Goal: Obtain resource: Download file/media

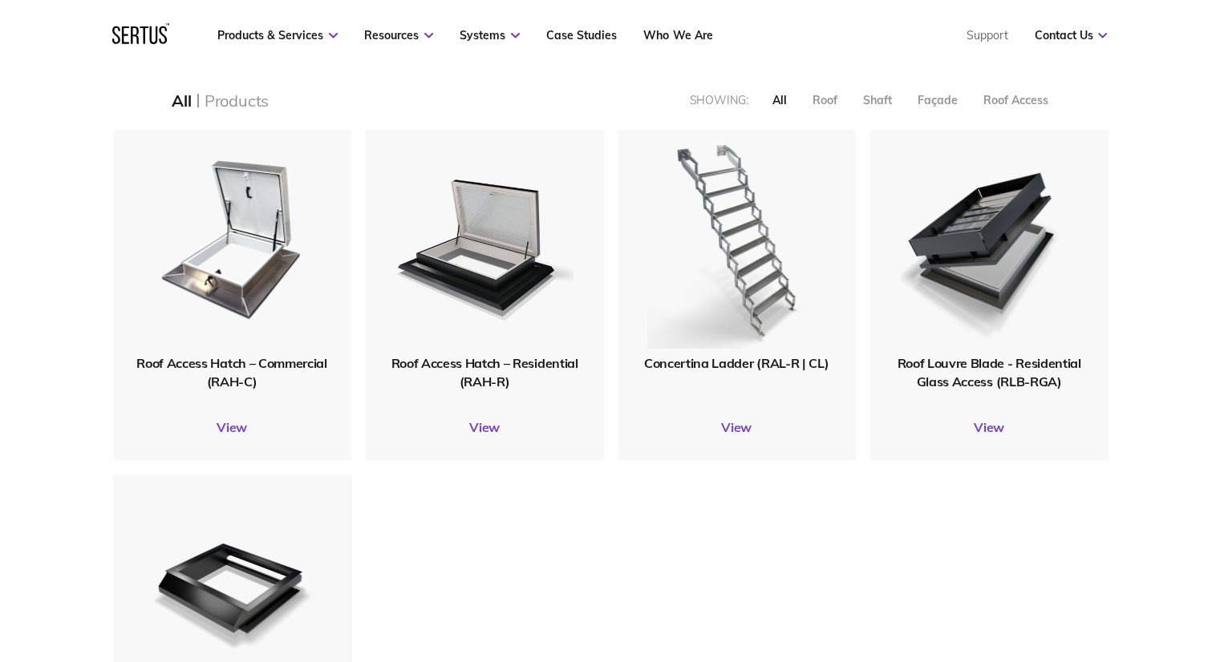
scroll to position [1764, 0]
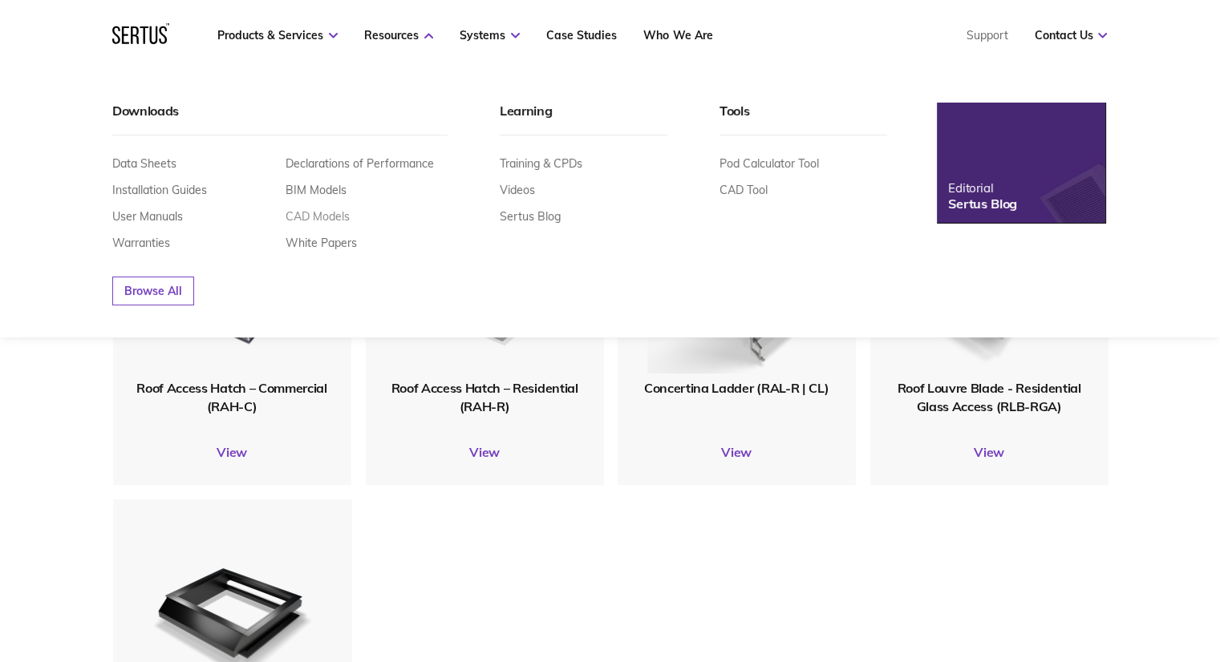
click at [314, 219] on link "CAD Models" at bounding box center [318, 216] width 64 height 14
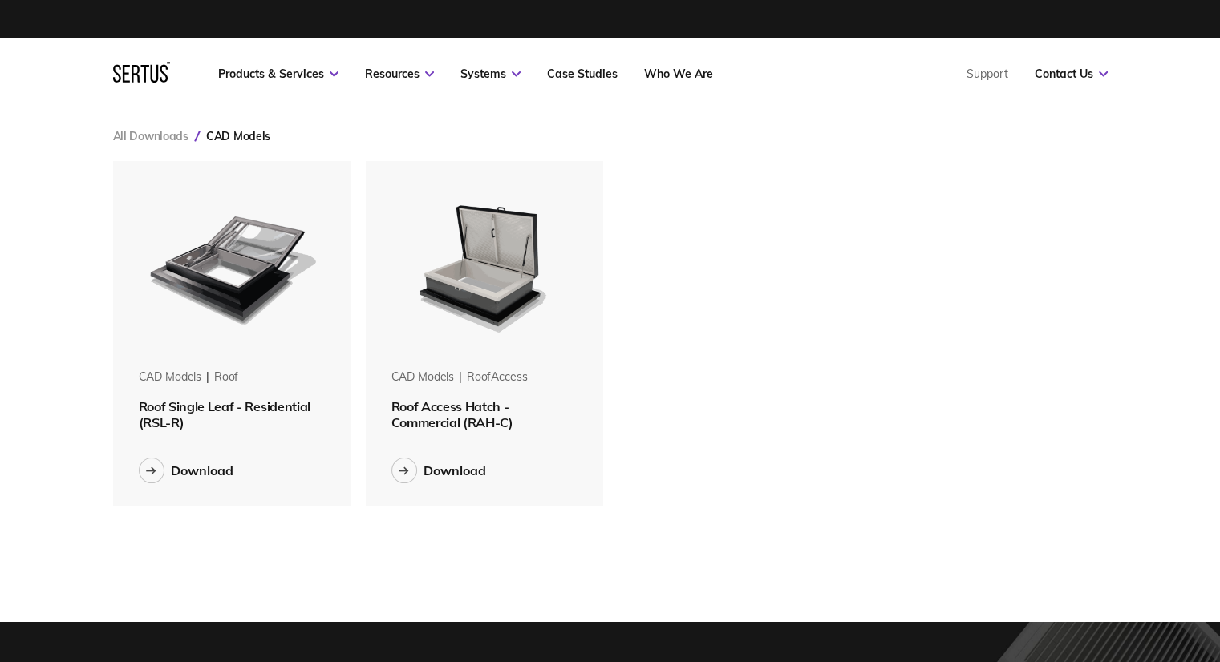
scroll to position [370, 1019]
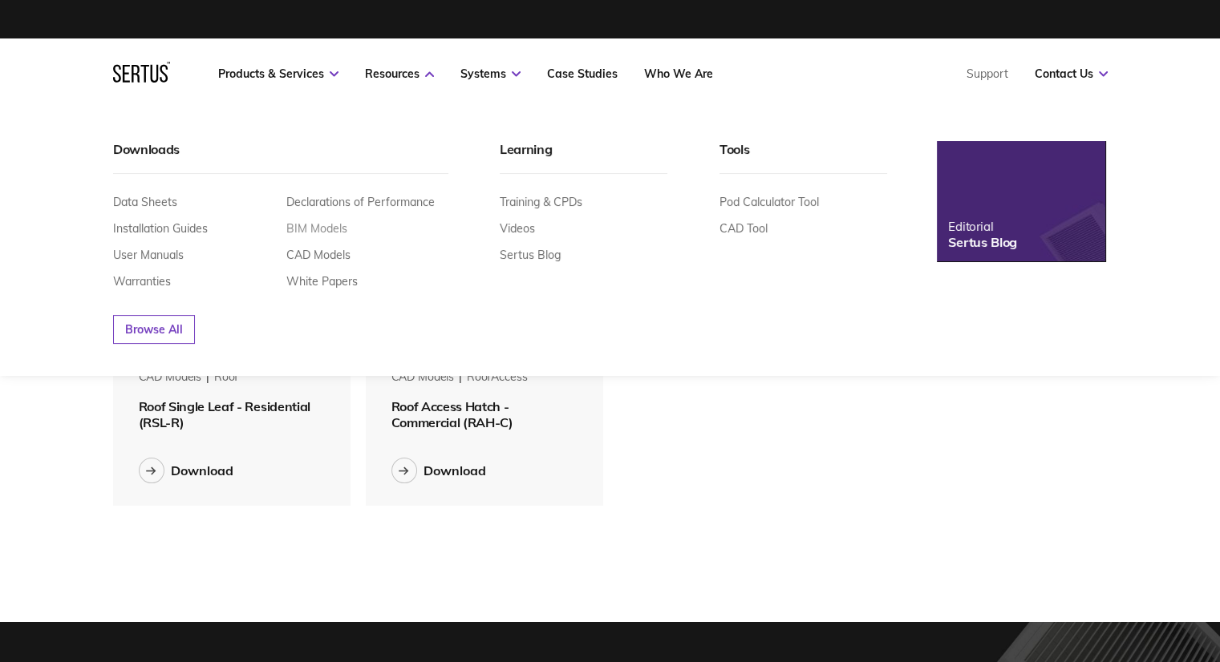
click at [326, 228] on link "BIM Models" at bounding box center [316, 228] width 61 height 14
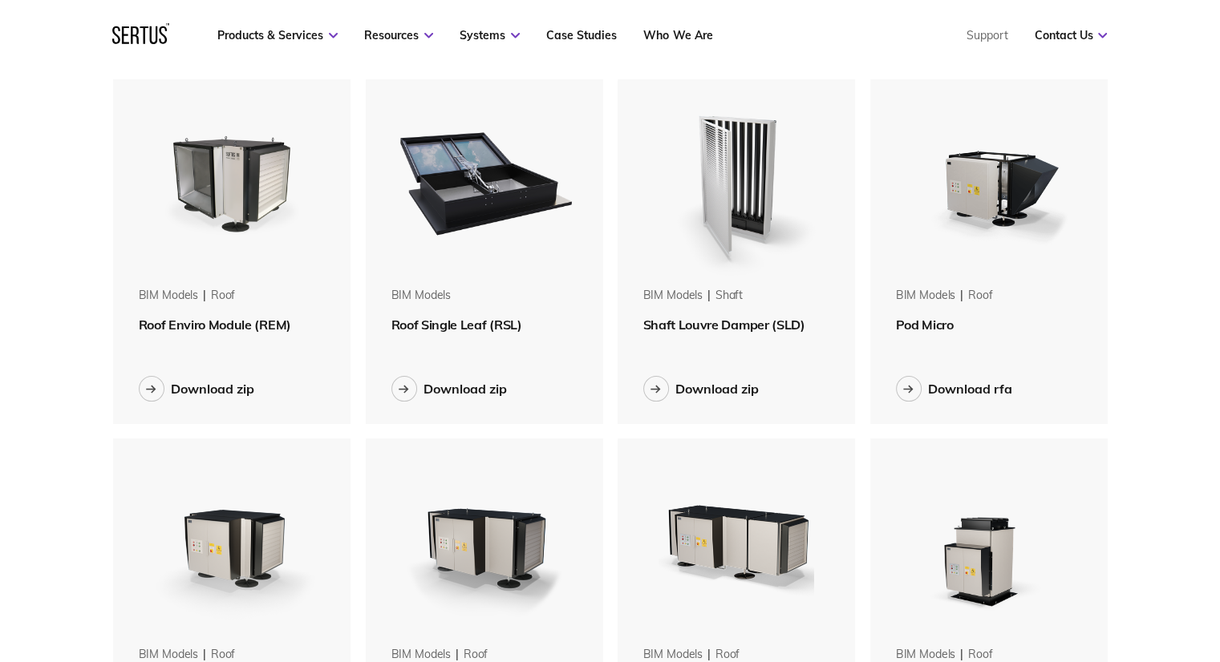
scroll to position [80, 0]
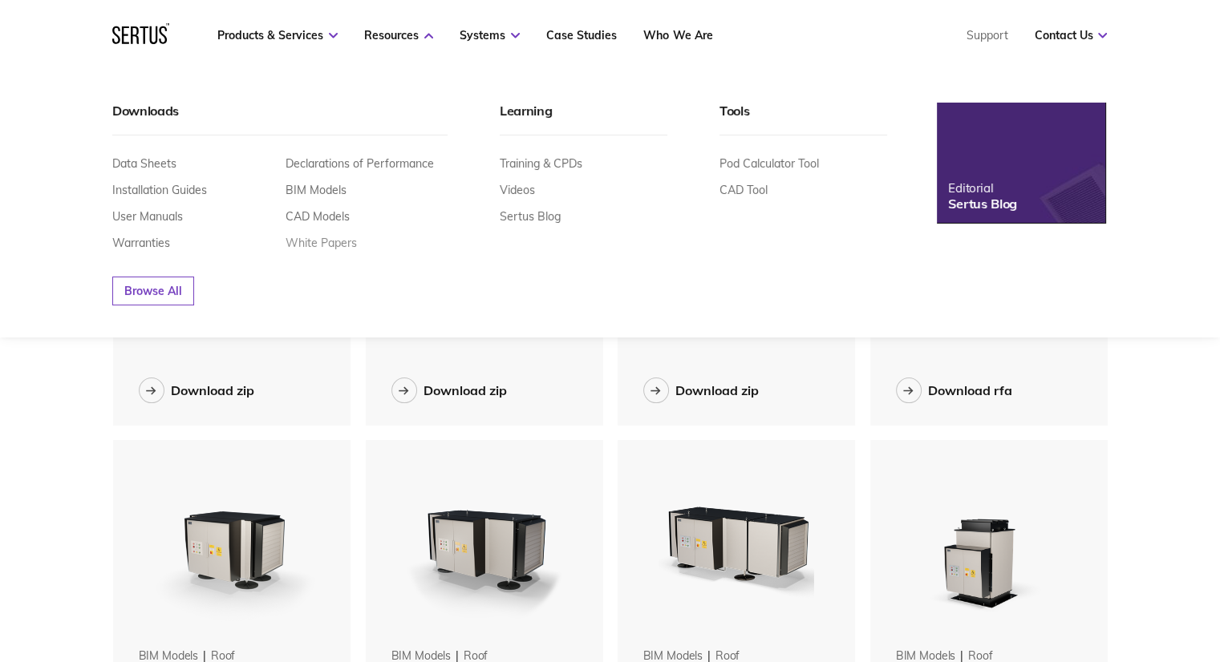
click at [343, 246] on link "White Papers" at bounding box center [321, 243] width 71 height 14
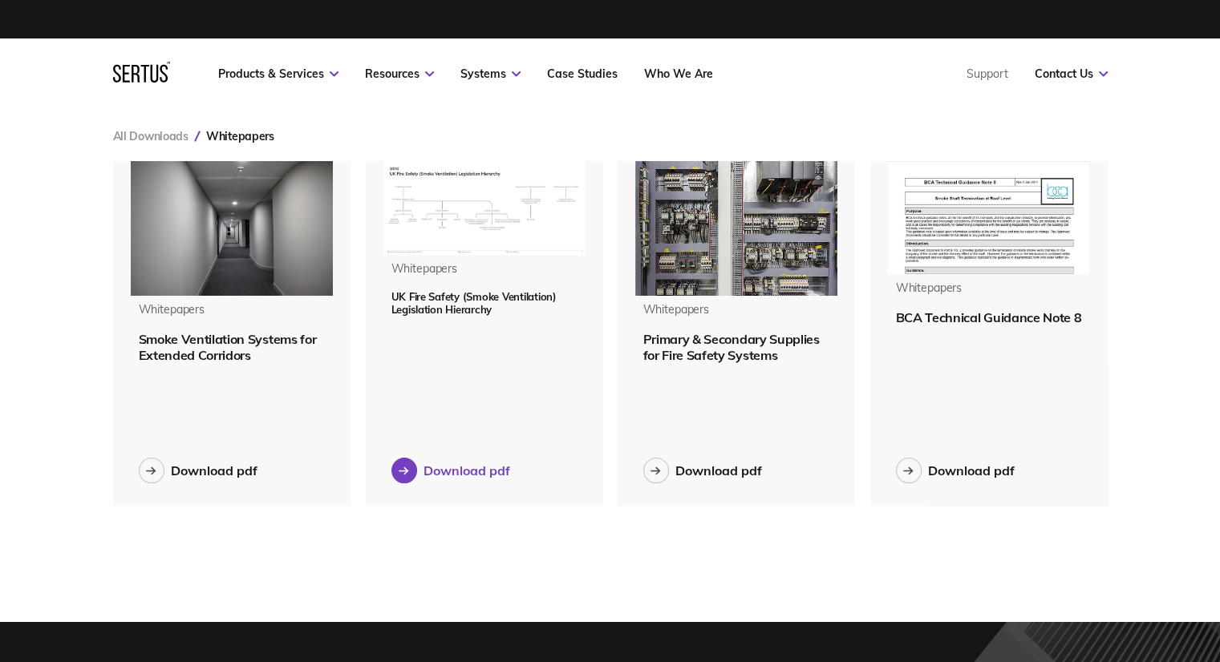
click at [472, 472] on div "Download pdf" at bounding box center [466, 471] width 87 height 16
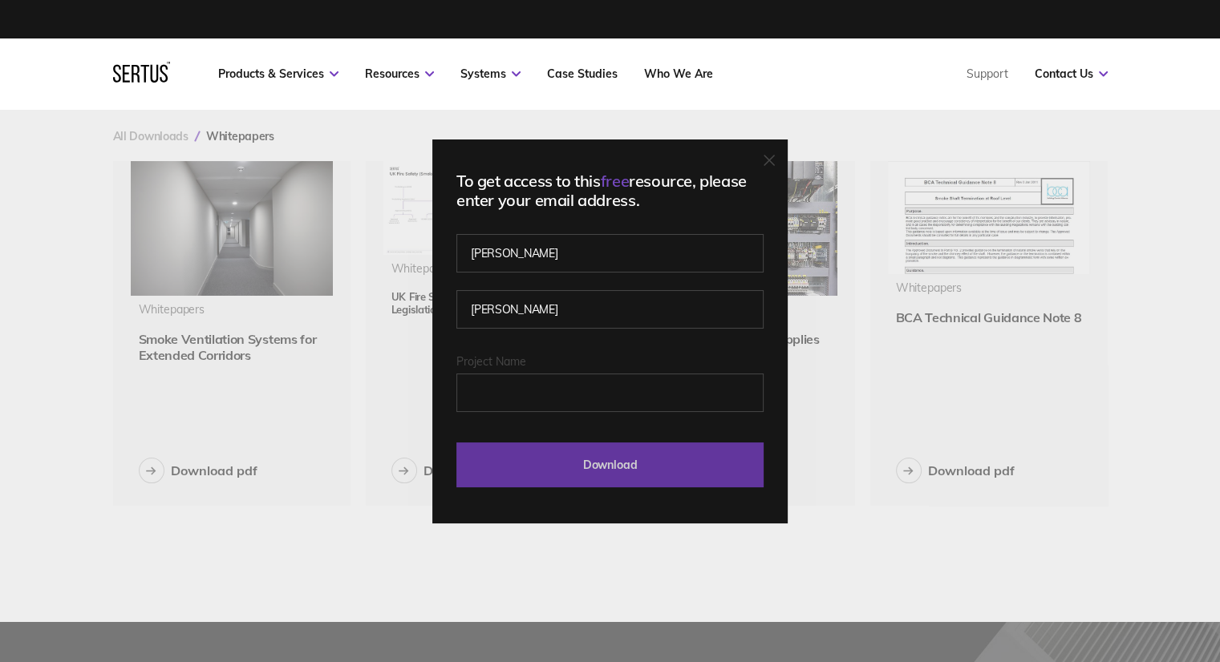
click at [629, 462] on input "Download" at bounding box center [609, 465] width 307 height 45
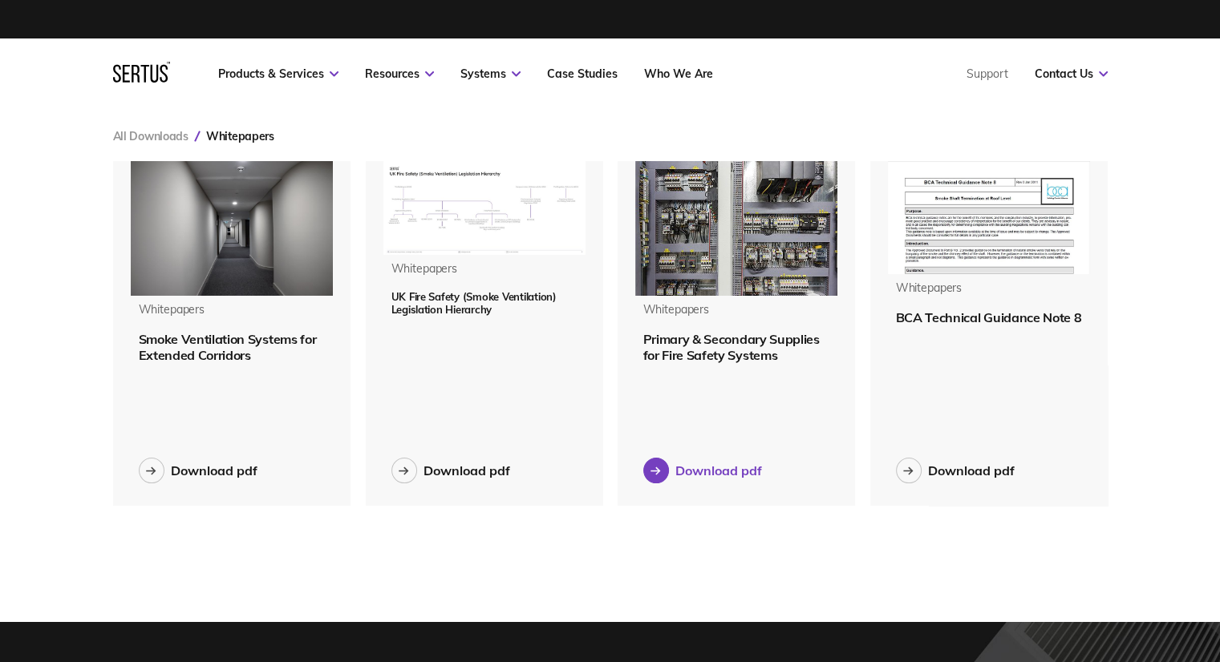
click at [702, 466] on div "Download pdf" at bounding box center [718, 471] width 87 height 16
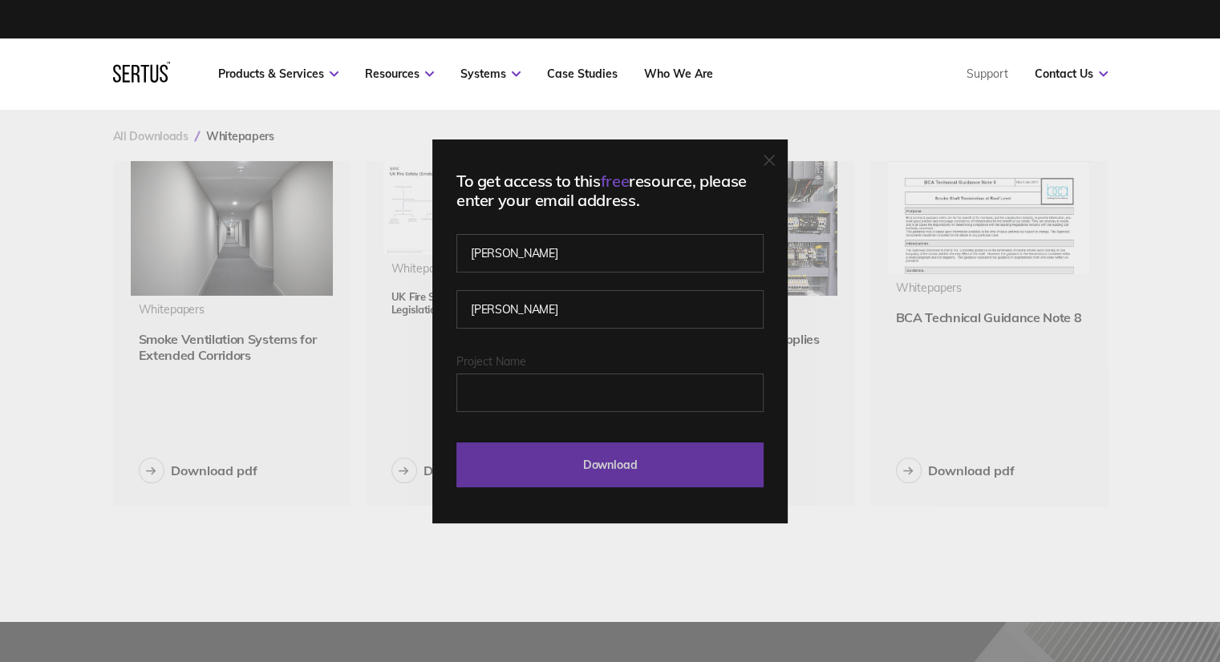
click at [622, 456] on input "Download" at bounding box center [609, 465] width 307 height 45
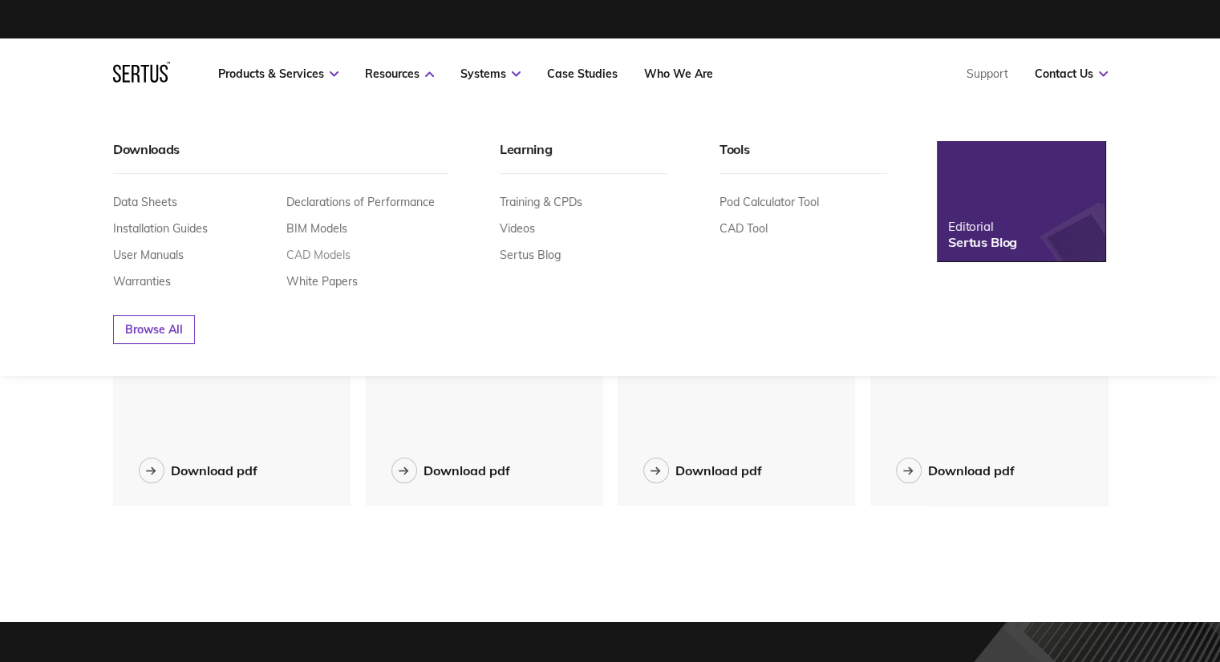
click at [326, 259] on link "CAD Models" at bounding box center [318, 255] width 64 height 14
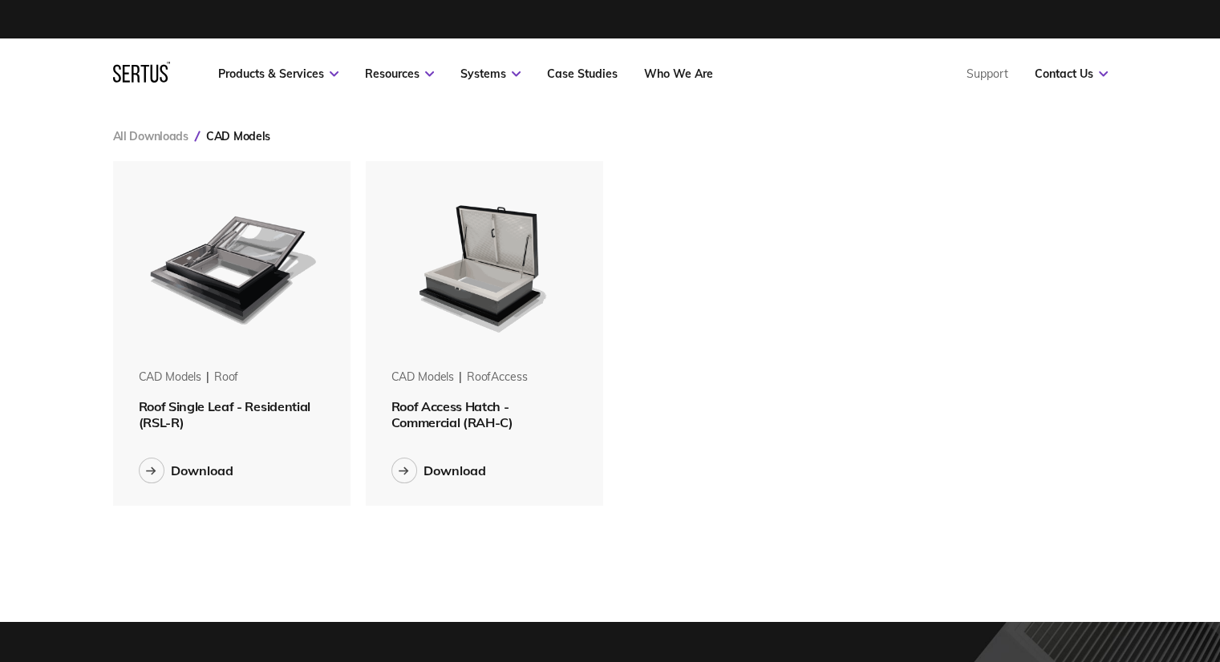
scroll to position [370, 1019]
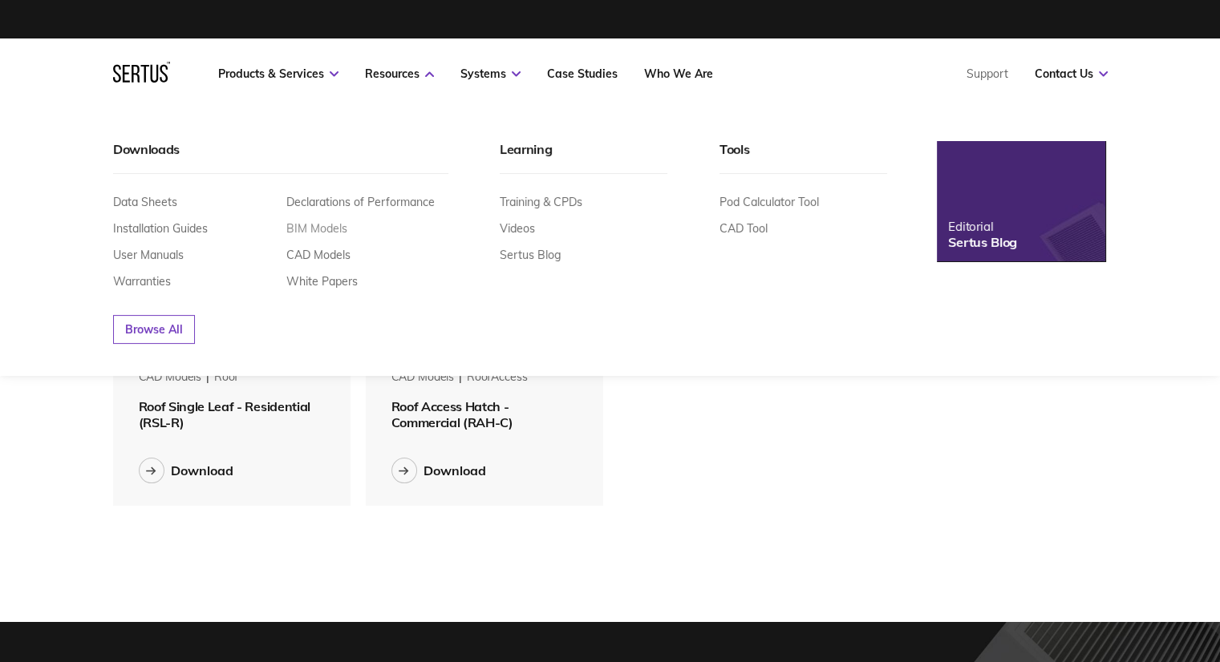
click at [323, 232] on link "BIM Models" at bounding box center [316, 228] width 61 height 14
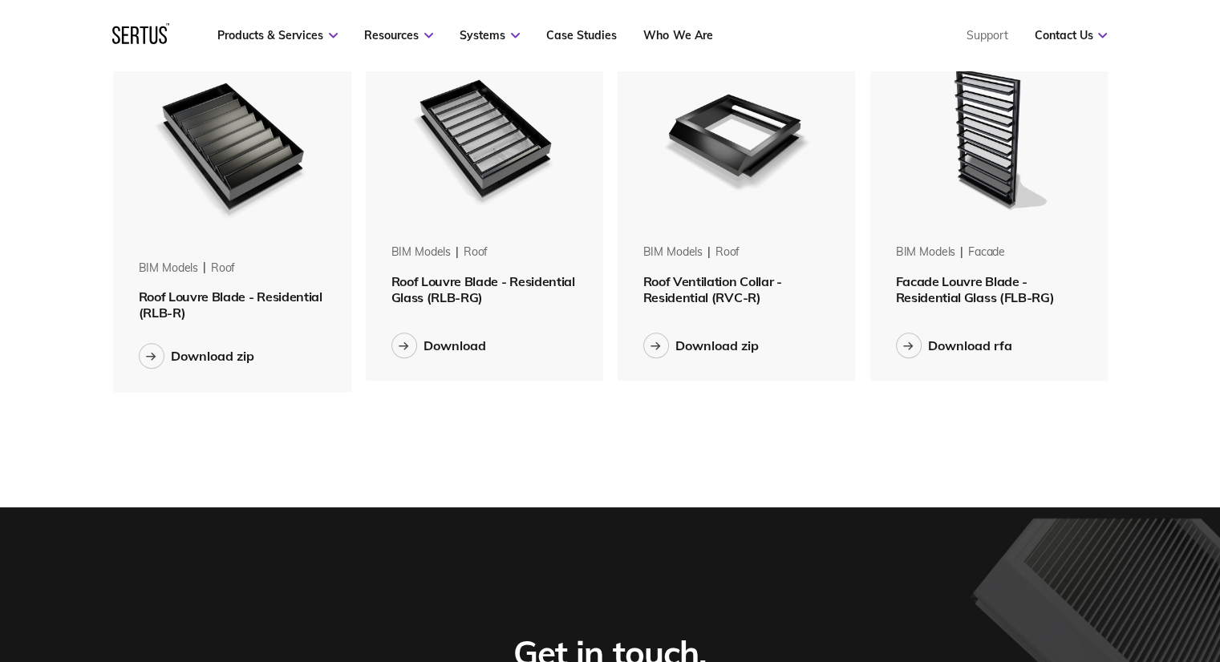
scroll to position [561, 0]
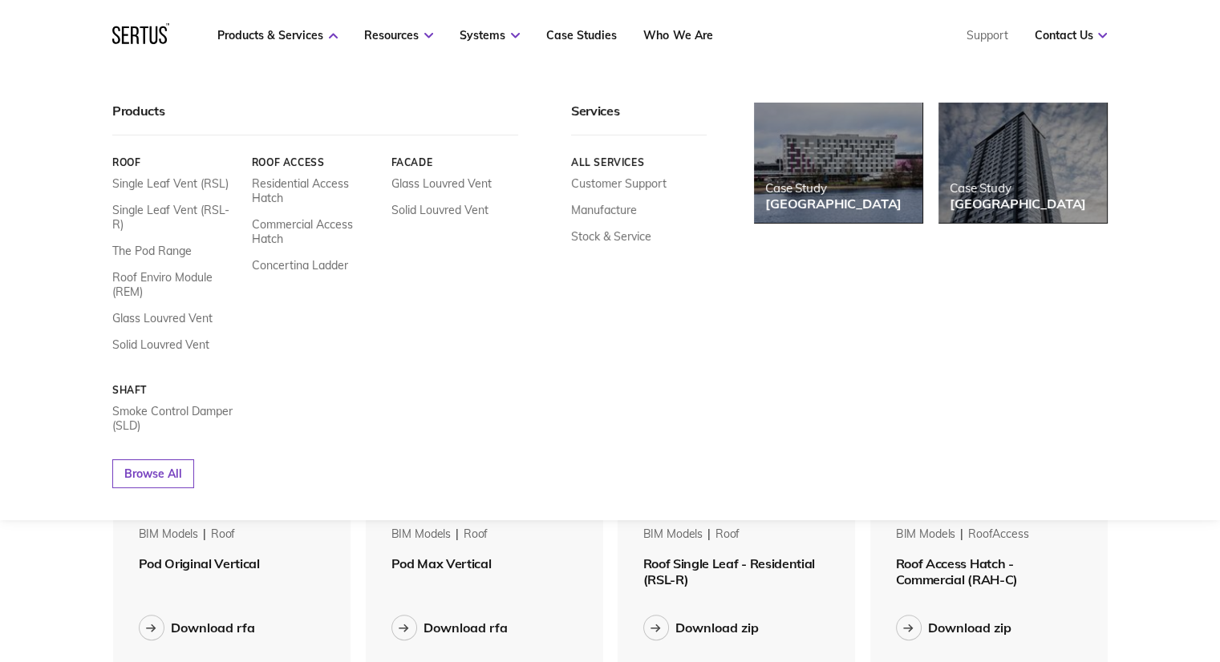
click at [128, 158] on link "Roof" at bounding box center [175, 162] width 127 height 12
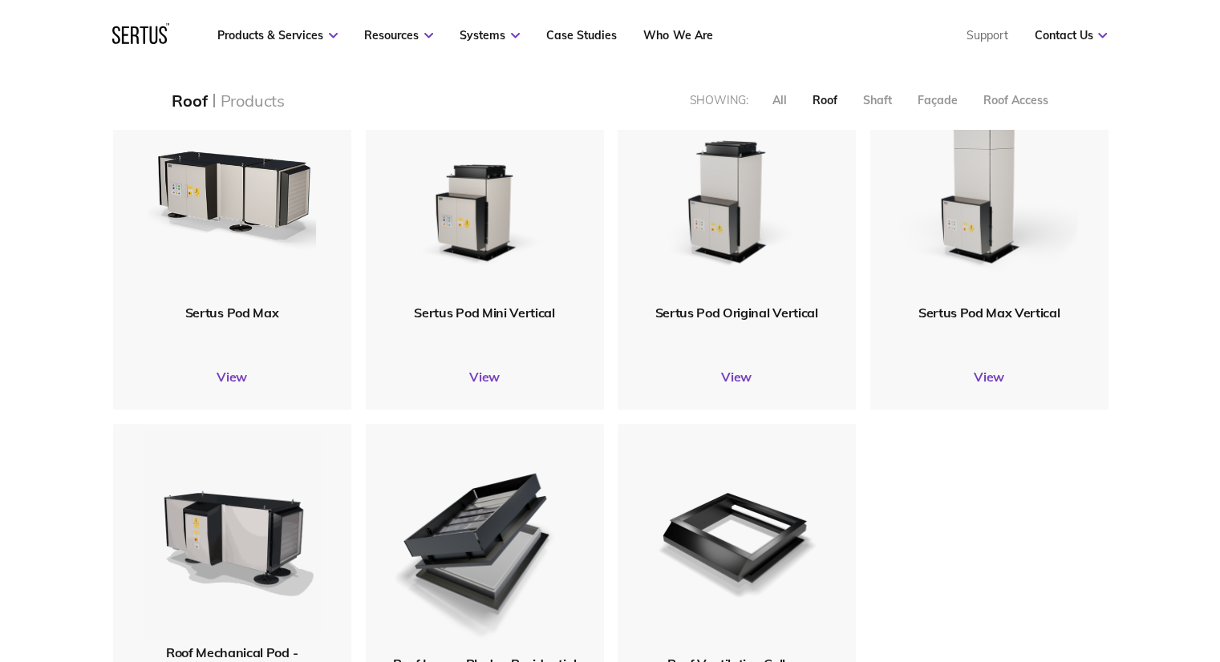
scroll to position [1363, 0]
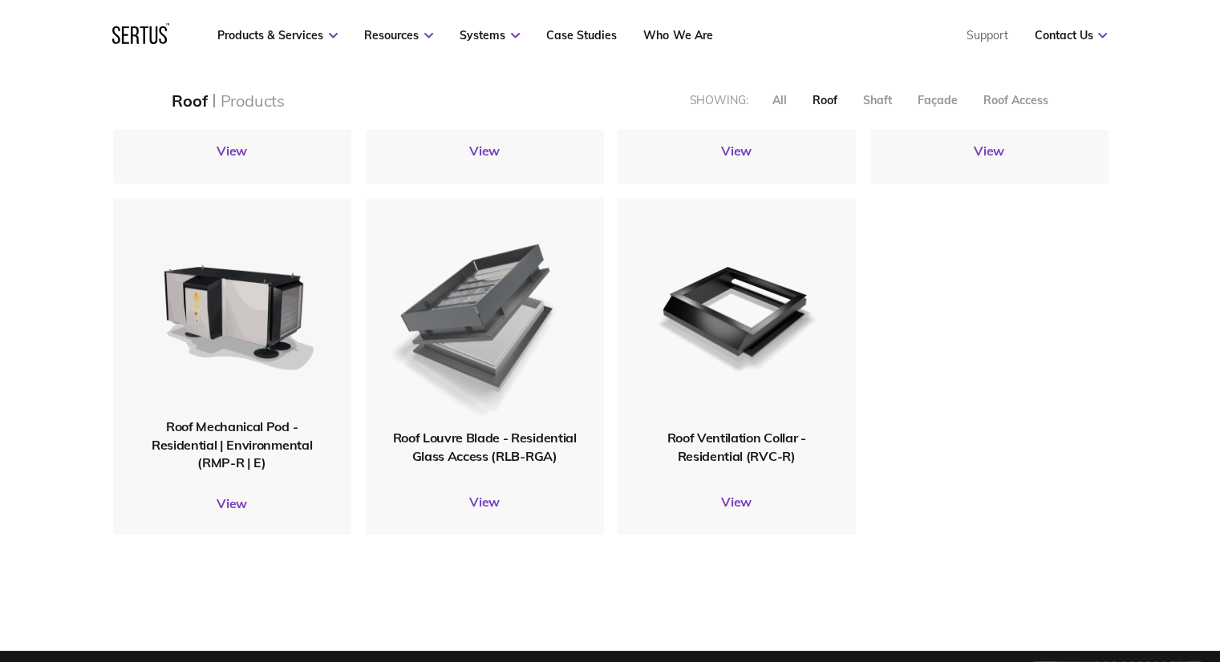
click at [485, 334] on img at bounding box center [484, 314] width 188 height 230
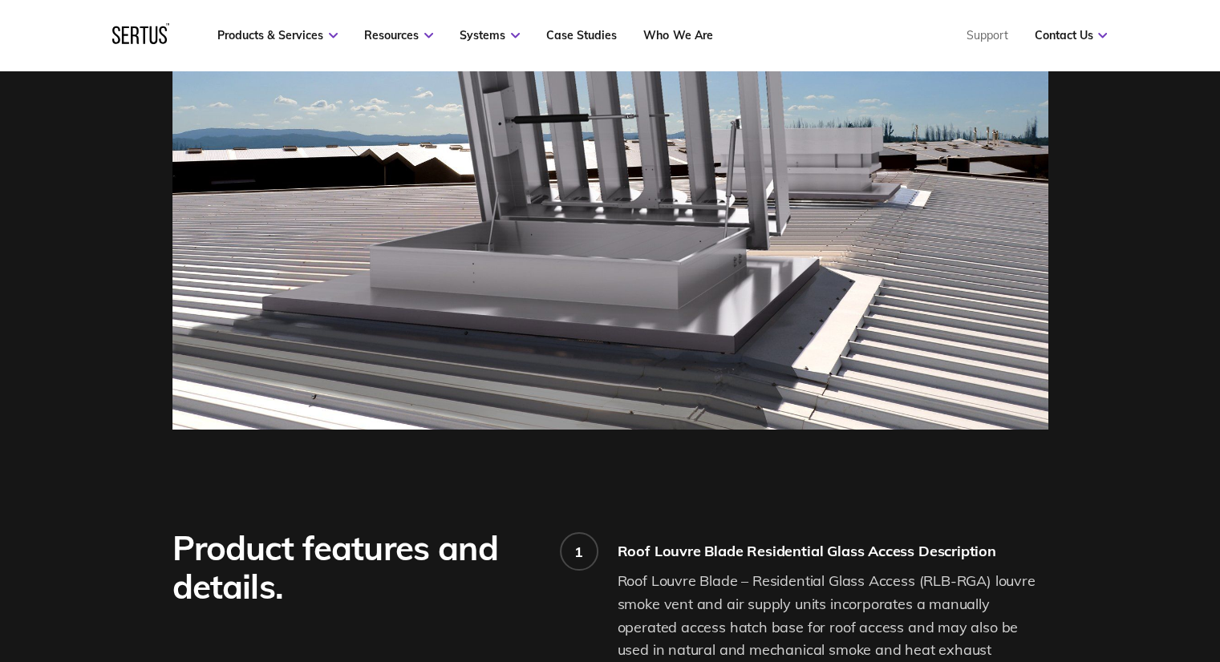
scroll to position [722, 0]
